Goal: Task Accomplishment & Management: Use online tool/utility

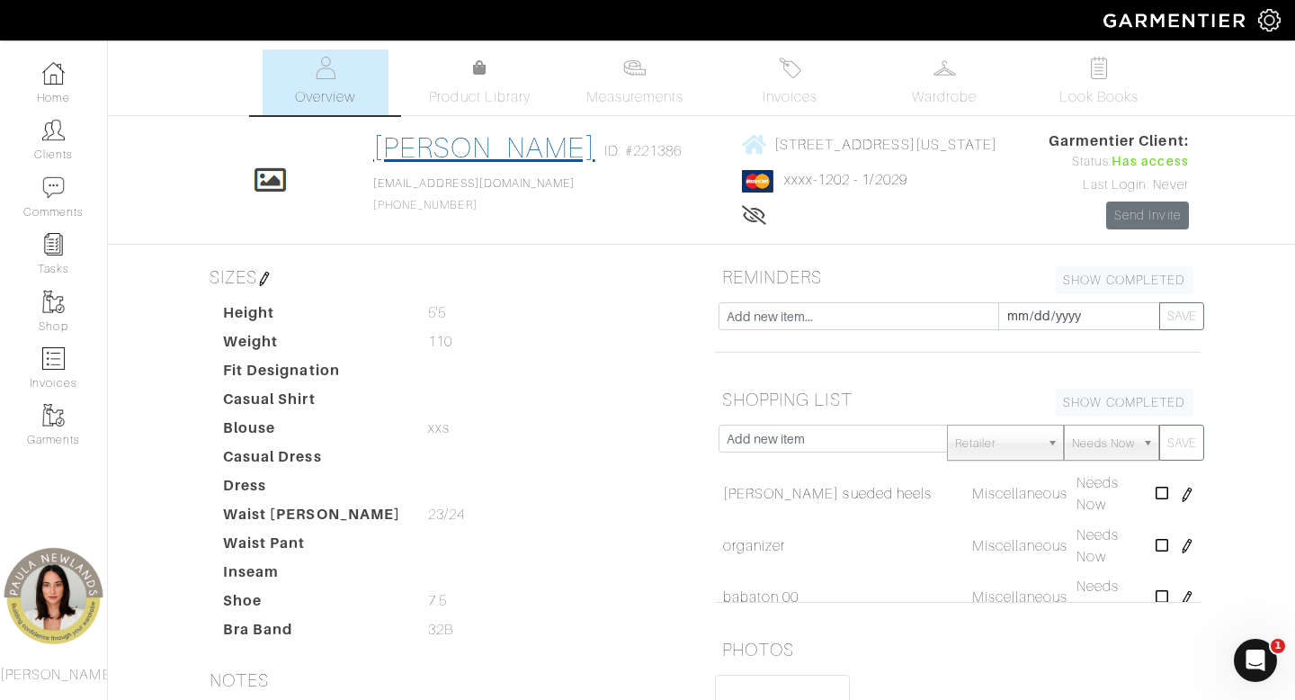
scroll to position [334, 0]
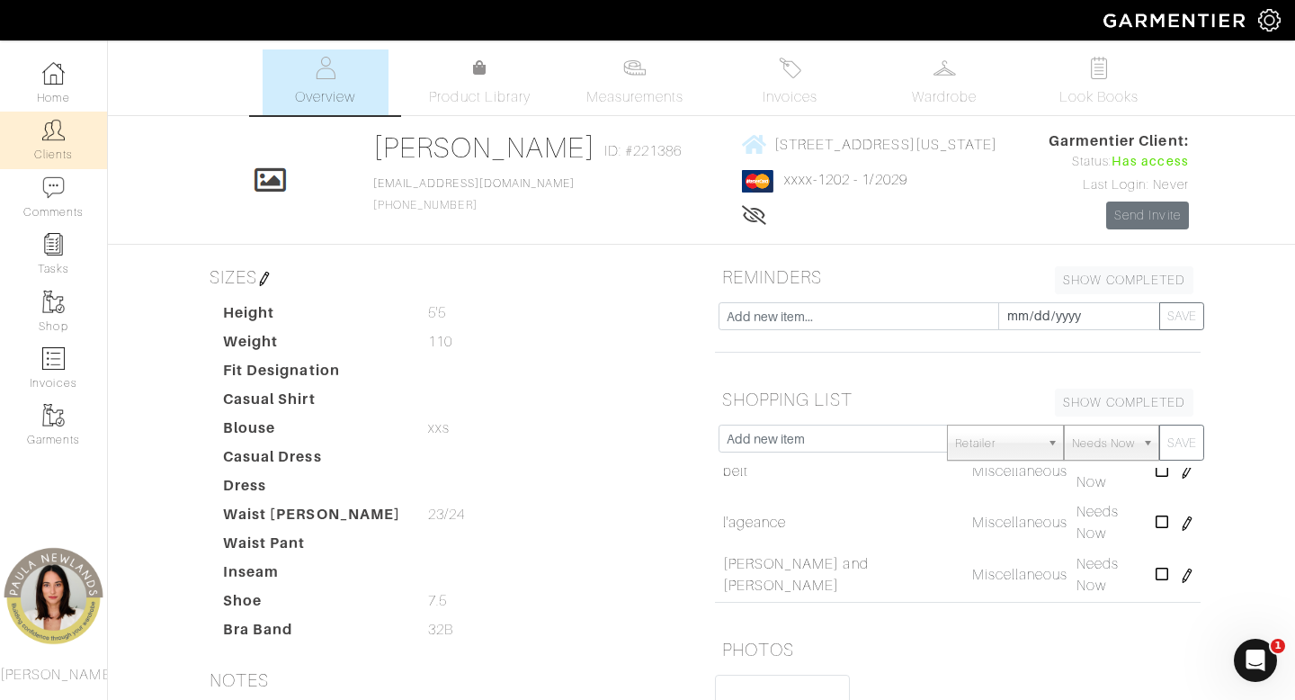
click at [57, 129] on img at bounding box center [53, 130] width 22 height 22
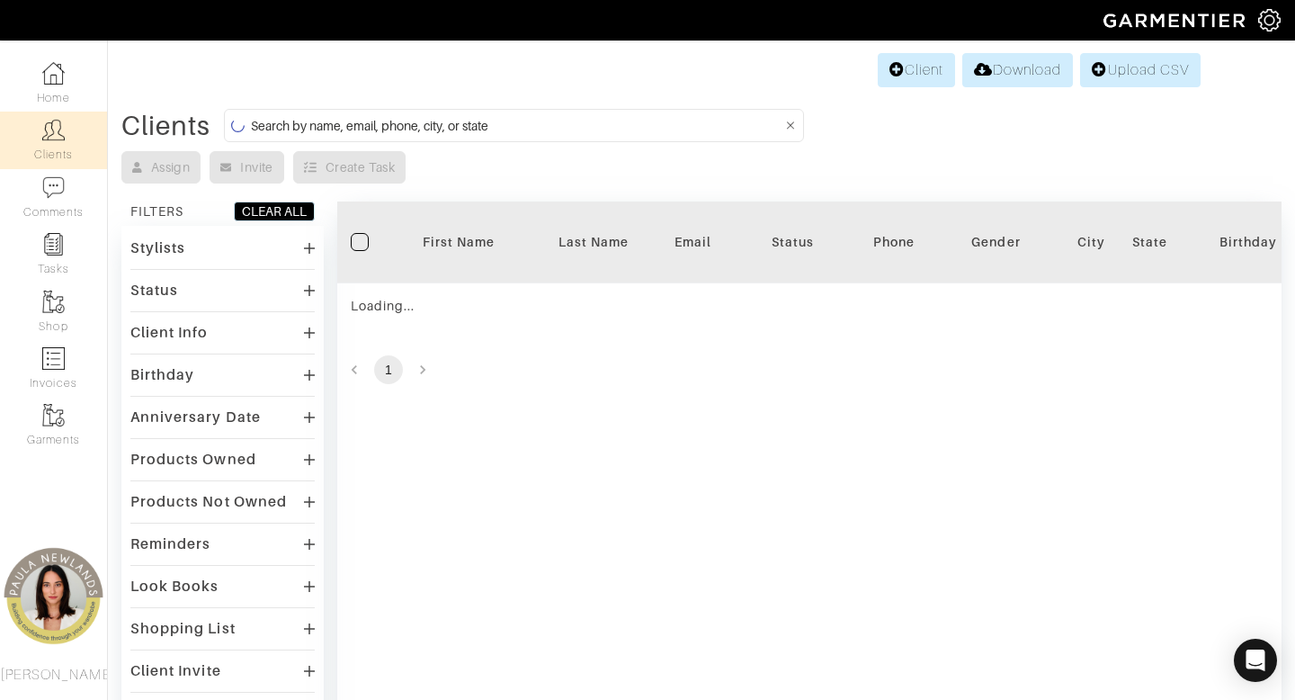
click at [604, 129] on input at bounding box center [516, 125] width 531 height 22
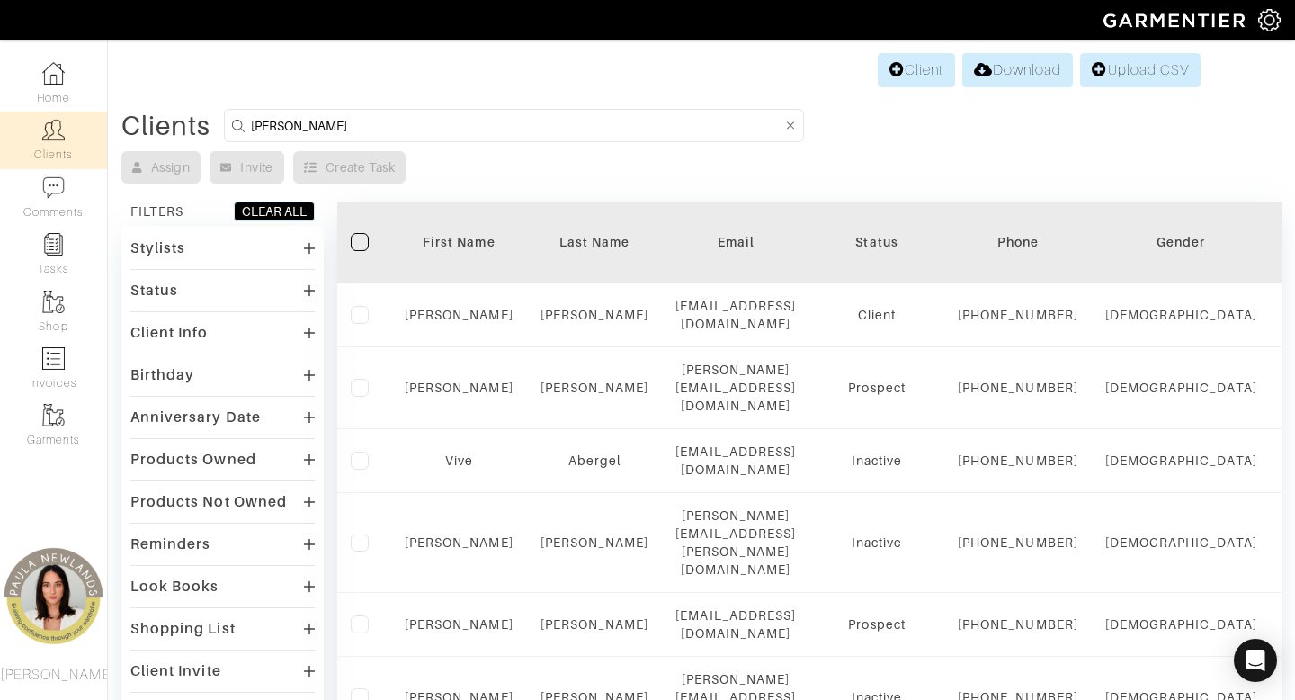
type input "kerry"
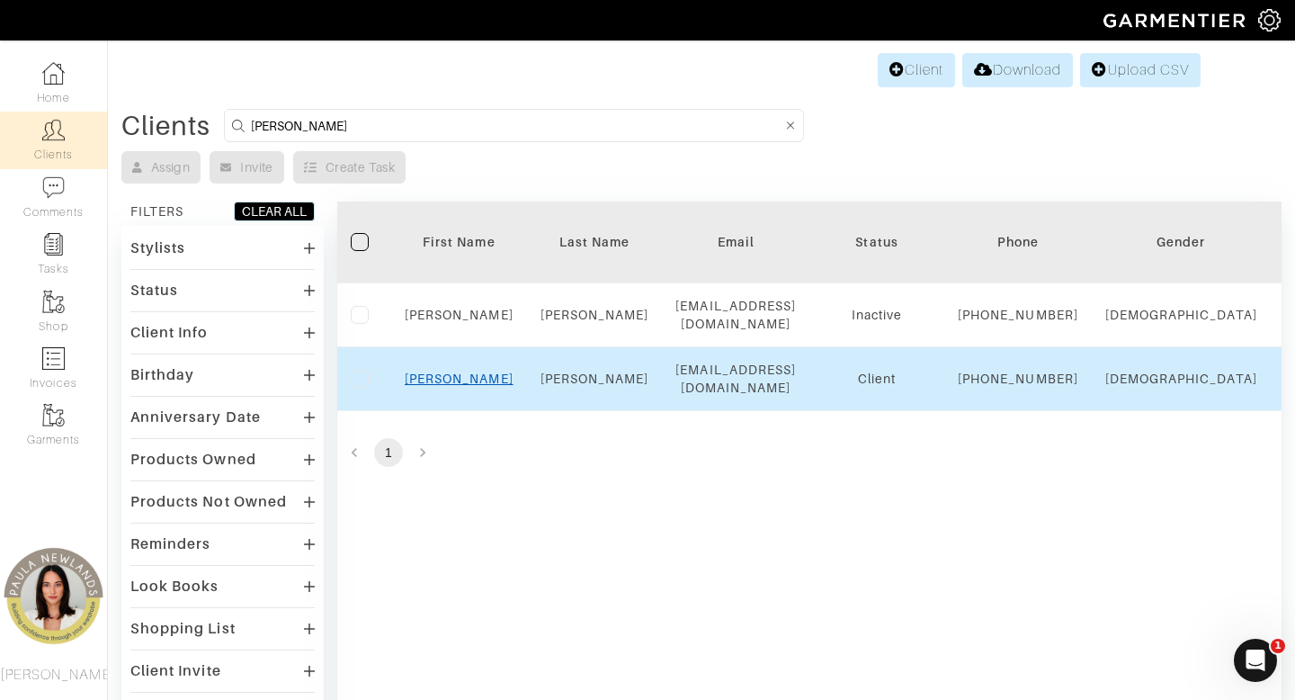
click at [463, 386] on link "Kerry" at bounding box center [459, 378] width 109 height 14
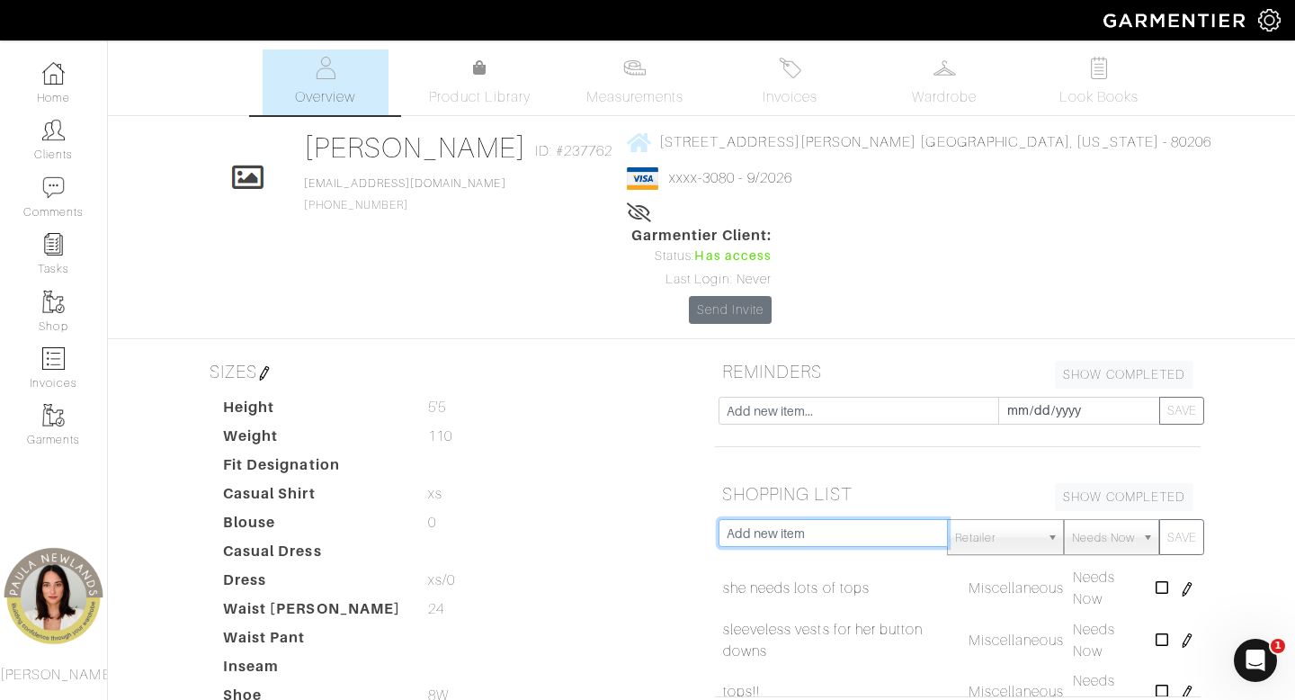
click at [818, 519] on input "text" at bounding box center [832, 533] width 229 height 28
type input "red/burgundy bag"
click at [1159, 519] on button "SAVE" at bounding box center [1181, 537] width 45 height 36
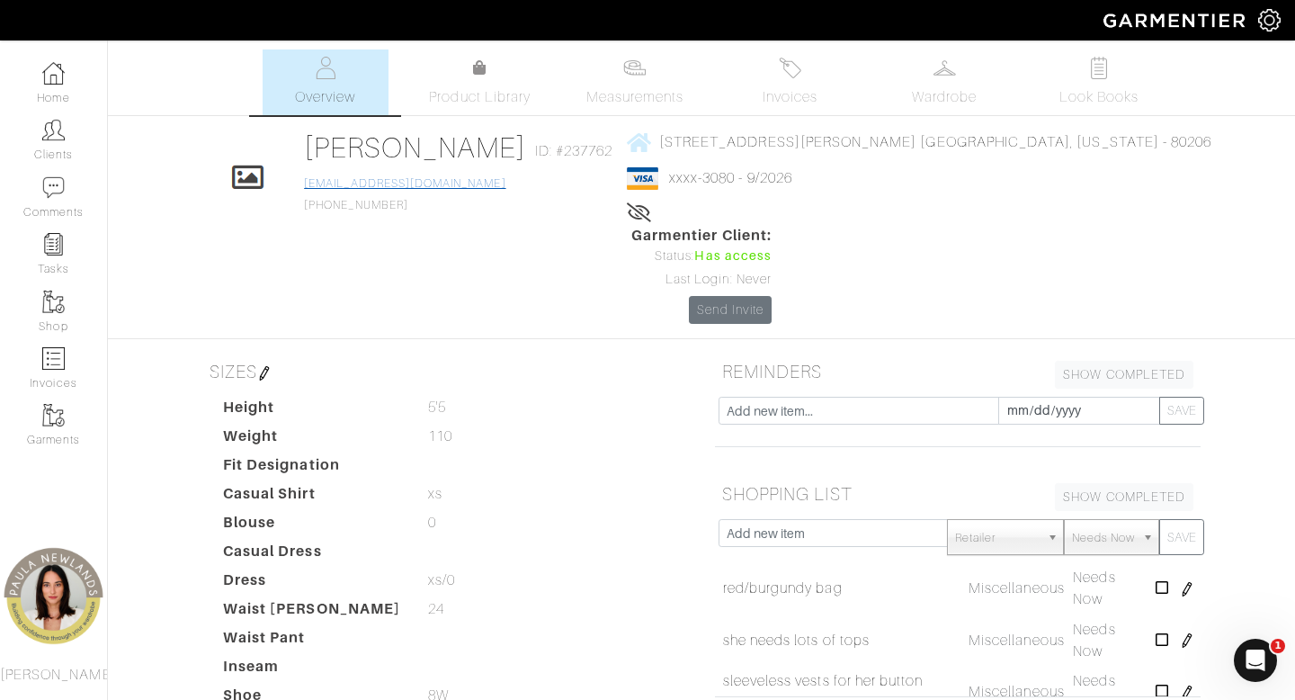
click at [438, 180] on link "[EMAIL_ADDRESS][DOMAIN_NAME]" at bounding box center [404, 183] width 201 height 13
